Goal: Information Seeking & Learning: Check status

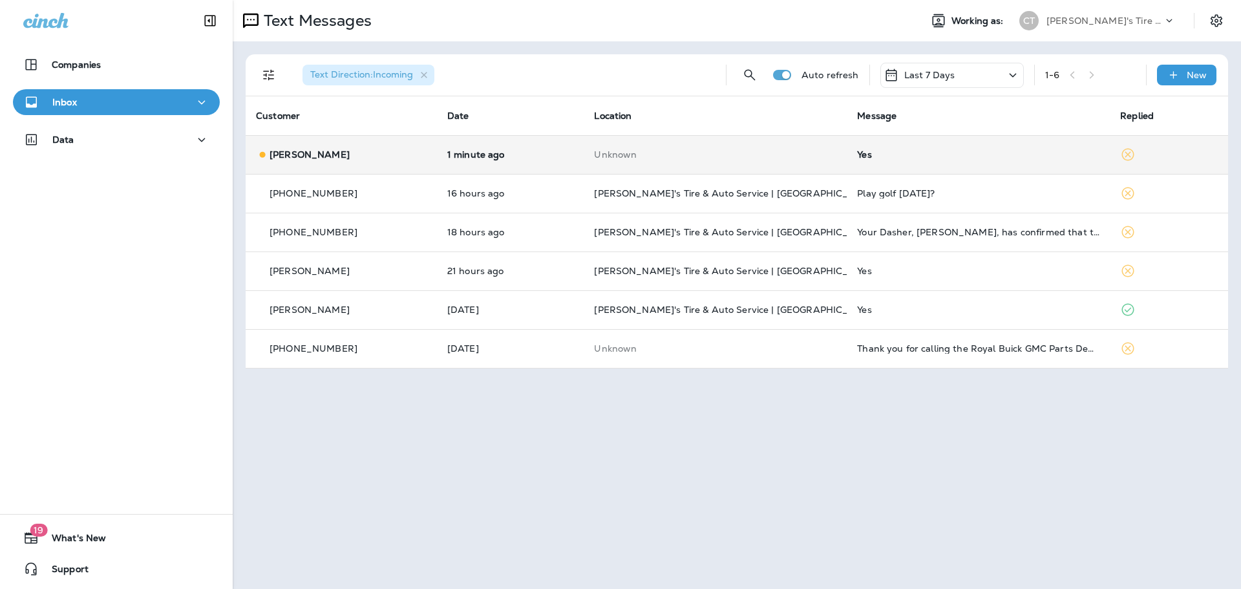
click at [398, 158] on div "[PERSON_NAME]" at bounding box center [341, 155] width 171 height 14
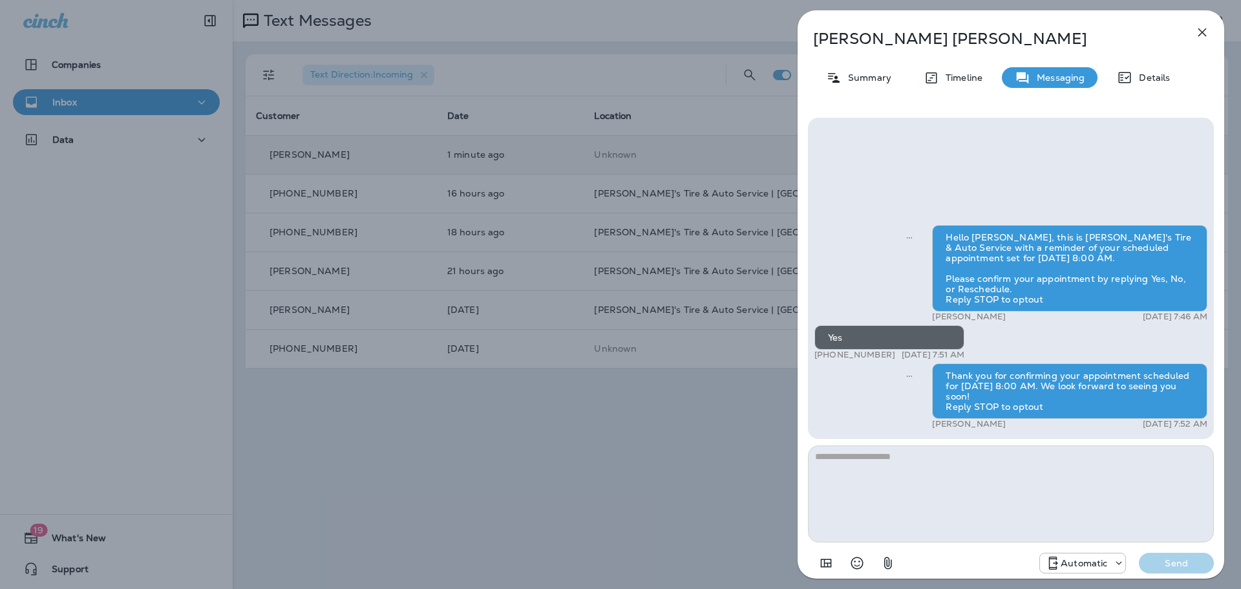
click at [681, 438] on div "[PERSON_NAME] Summary Timeline Messaging Details Hello [PERSON_NAME], this is […" at bounding box center [620, 294] width 1241 height 589
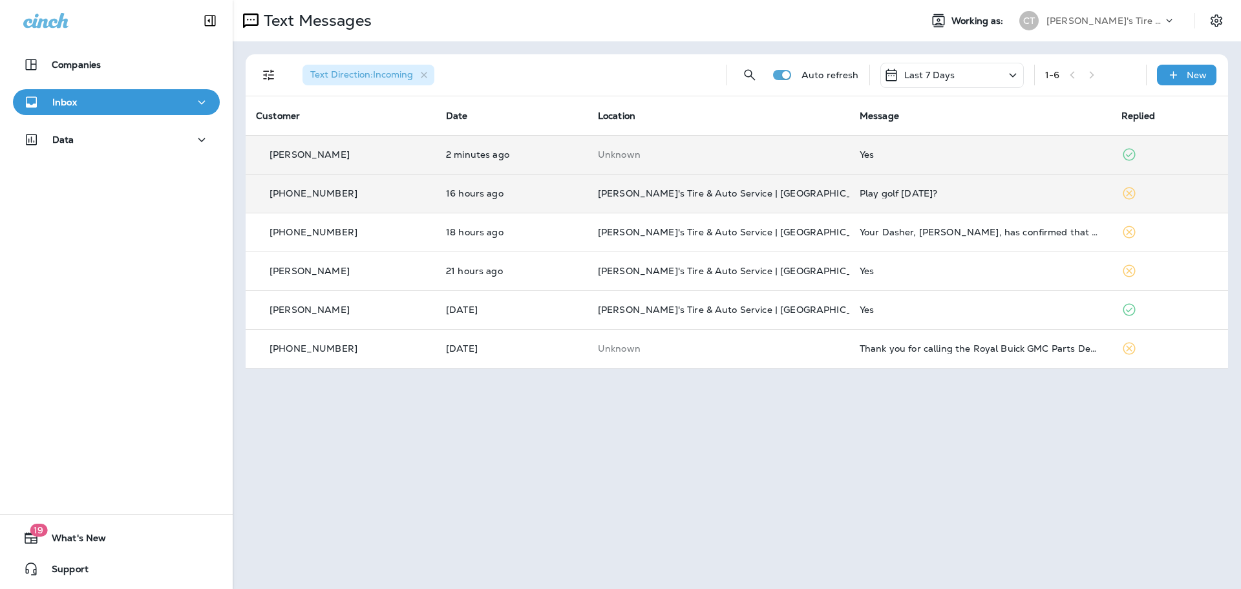
click at [797, 198] on td "[PERSON_NAME]'s Tire & Auto Service | [GEOGRAPHIC_DATA]" at bounding box center [719, 193] width 262 height 39
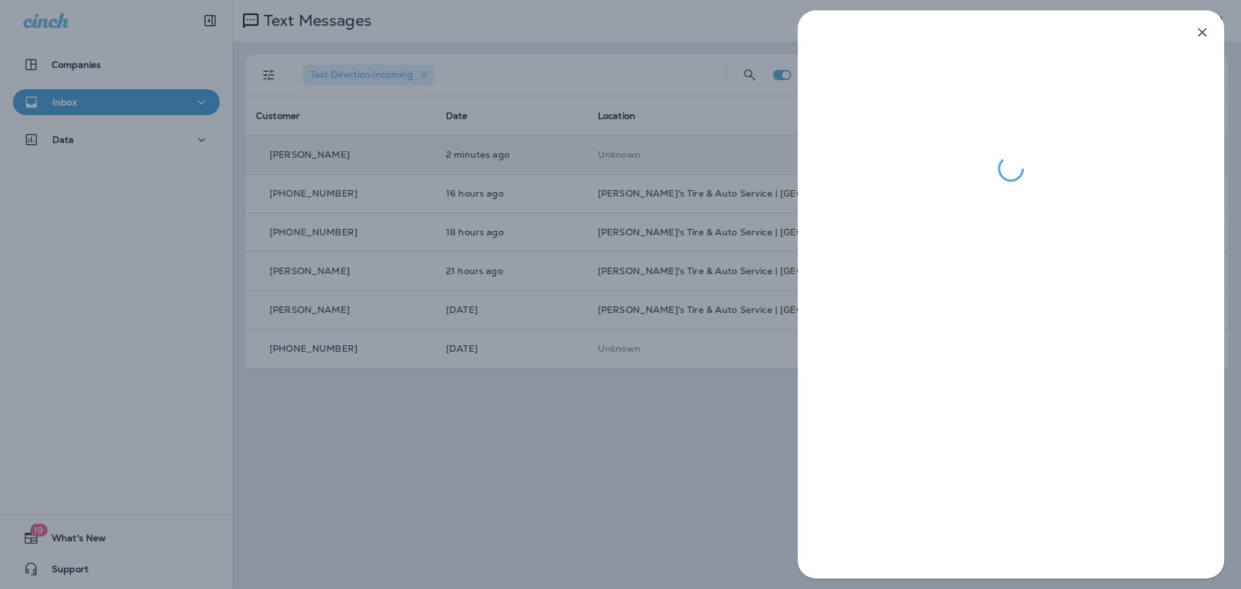
click at [754, 462] on div at bounding box center [620, 294] width 1241 height 589
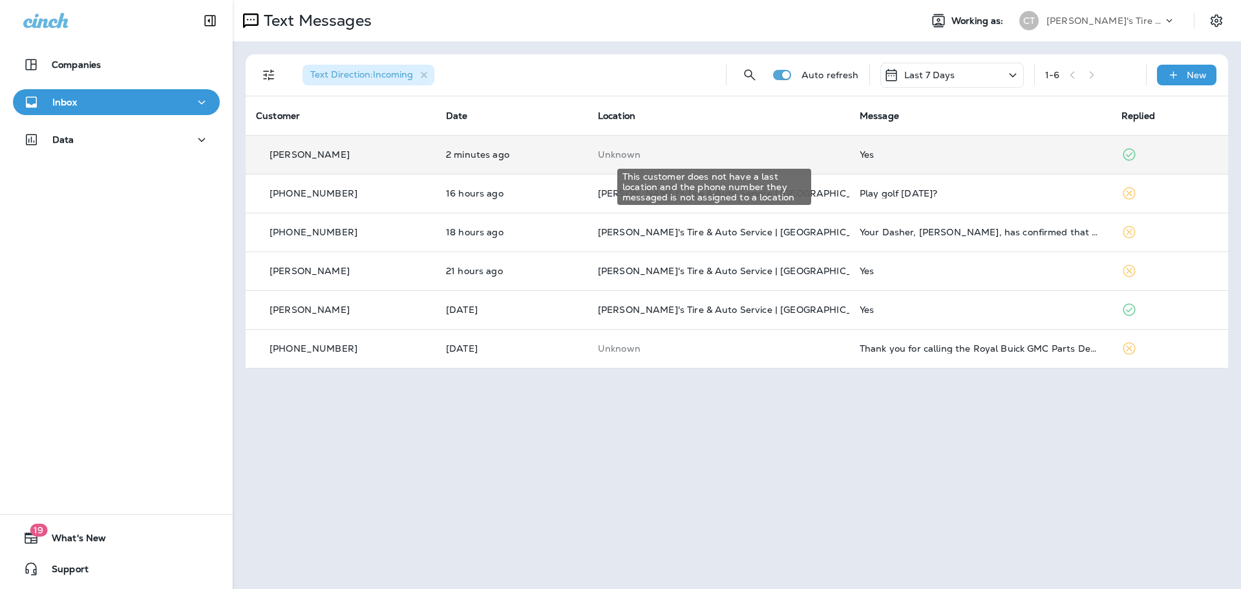
click at [807, 150] on p "Unknown" at bounding box center [718, 154] width 241 height 10
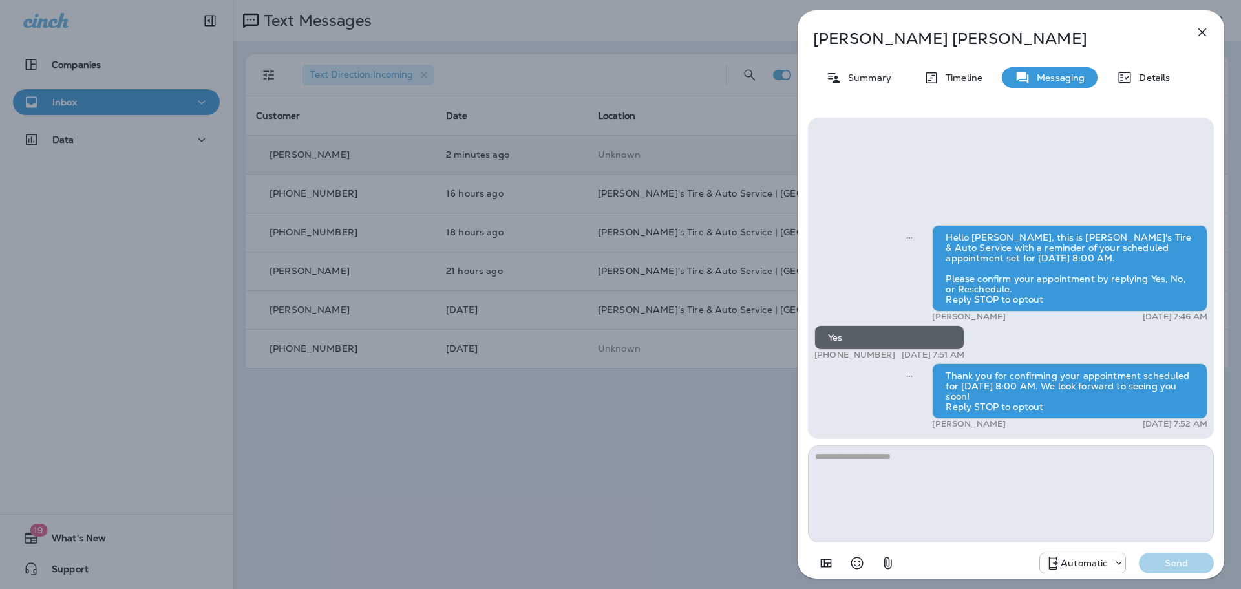
click at [681, 469] on div "[PERSON_NAME] Summary Timeline Messaging Details Hello [PERSON_NAME], this is […" at bounding box center [620, 294] width 1241 height 589
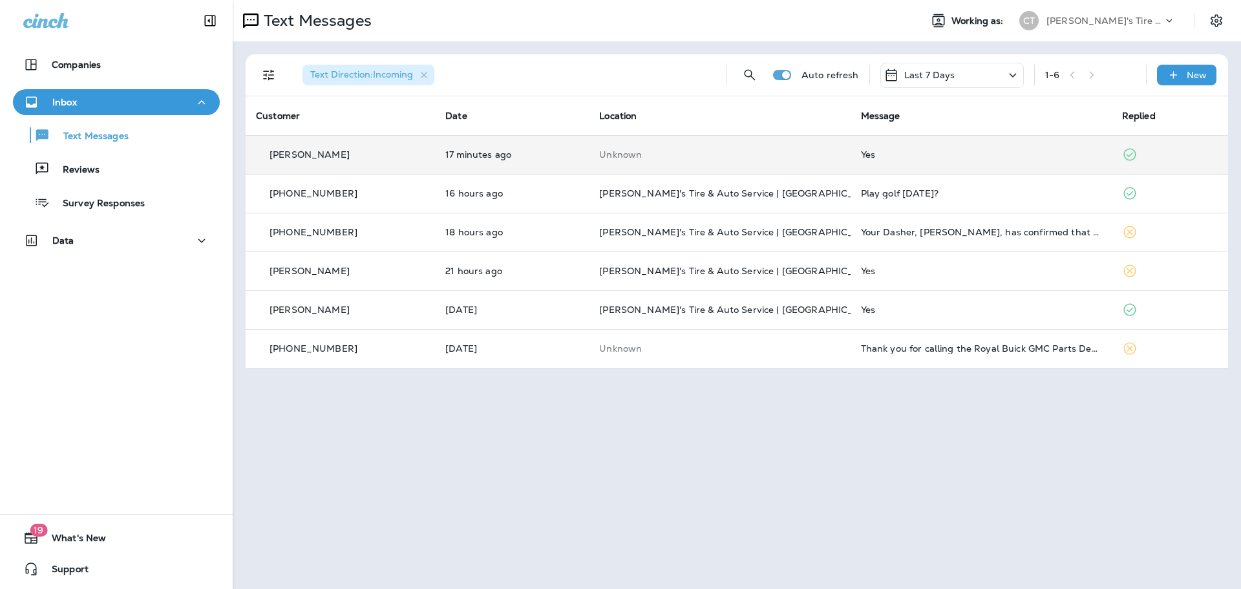
click at [599, 160] on td "Unknown" at bounding box center [719, 154] width 261 height 39
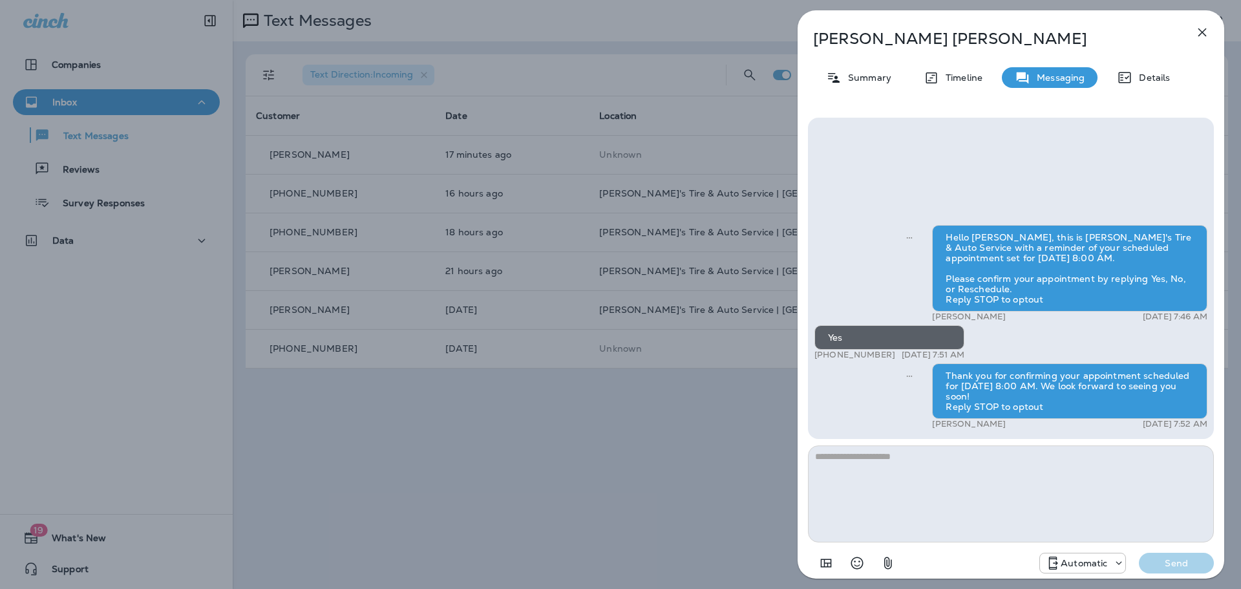
click at [700, 484] on div "[PERSON_NAME] Summary Timeline Messaging Details Hello [PERSON_NAME], this is […" at bounding box center [620, 294] width 1241 height 589
